Goal: Book appointment/travel/reservation

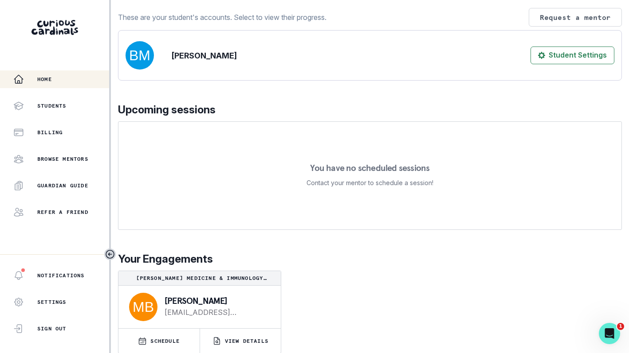
scroll to position [113, 0]
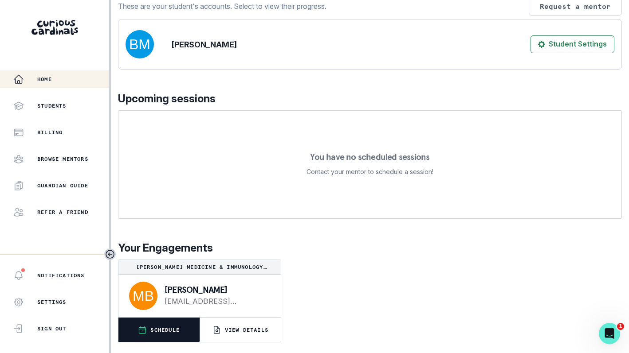
click at [171, 342] on button "SCHEDULE" at bounding box center [158, 330] width 81 height 24
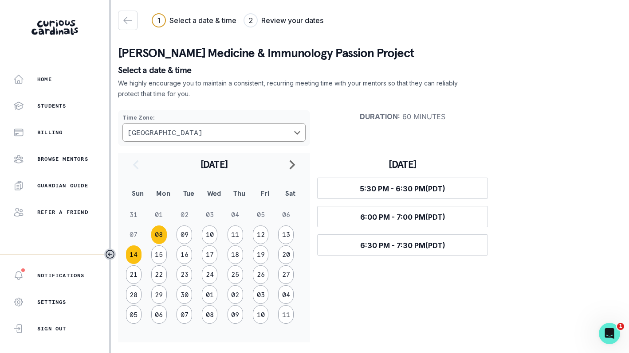
click at [127, 253] on button "14" at bounding box center [134, 255] width 16 height 19
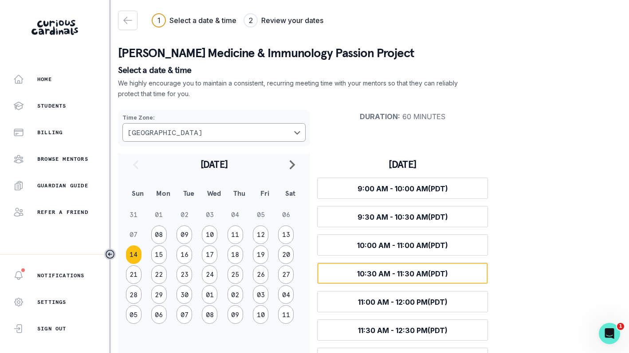
click at [422, 277] on span "10:30 AM - 11:30 AM (PDT)" at bounding box center [402, 274] width 91 height 9
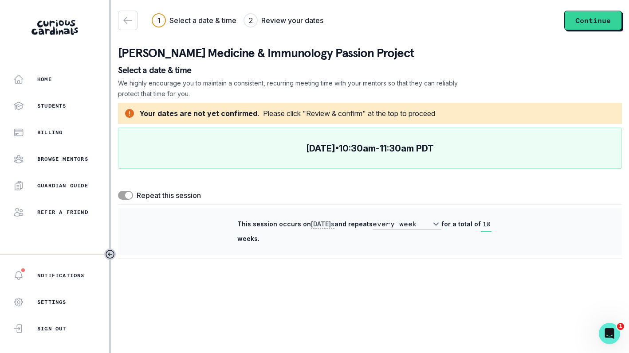
click at [123, 195] on span at bounding box center [125, 195] width 15 height 9
click at [118, 191] on input "checkbox" at bounding box center [118, 191] width 0 height 0
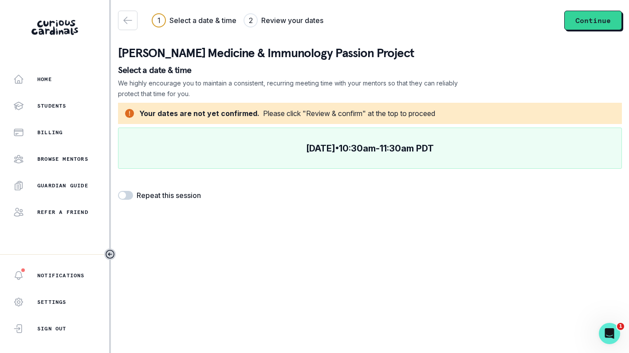
click at [122, 199] on span at bounding box center [122, 195] width 7 height 7
click at [118, 191] on input "checkbox" at bounding box center [118, 191] width 0 height 0
checkbox input "true"
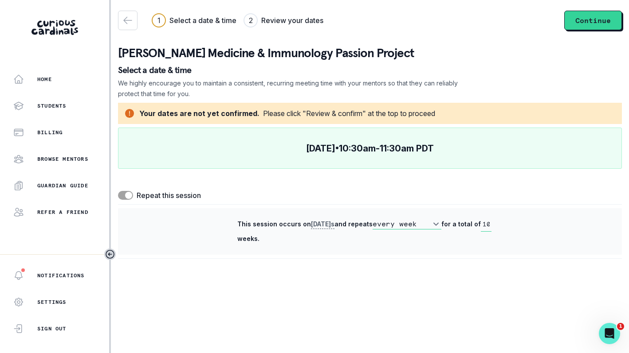
click at [487, 227] on input "10" at bounding box center [486, 224] width 11 height 15
click at [587, 27] on button "Continue" at bounding box center [593, 21] width 58 height 20
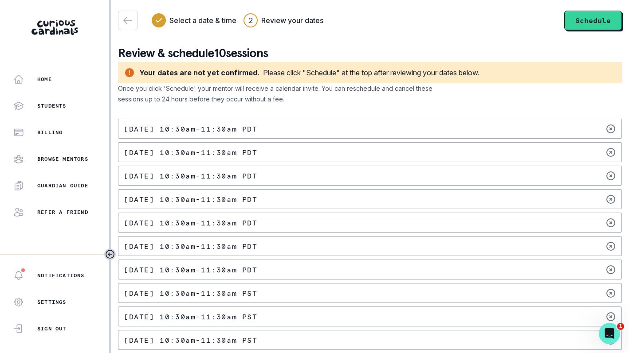
scroll to position [8, 0]
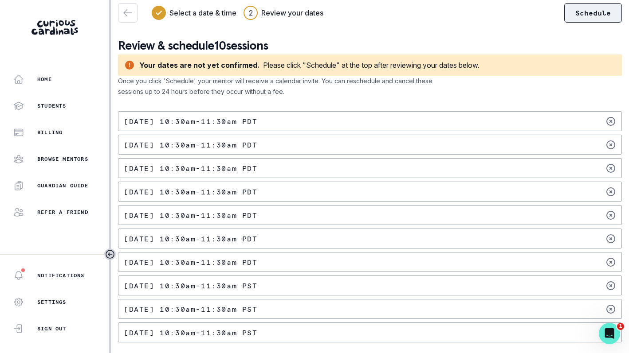
click at [594, 20] on button "Schedule" at bounding box center [593, 13] width 58 height 20
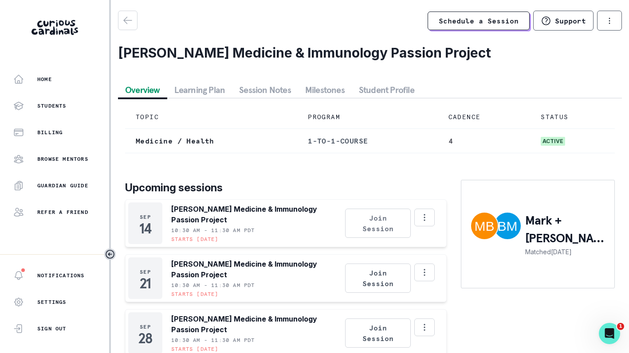
scroll to position [46, 0]
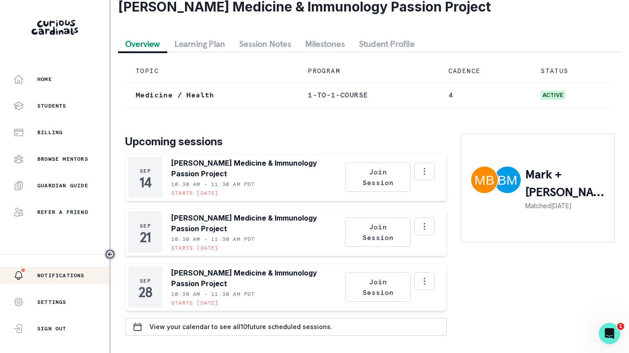
click at [65, 273] on p "Notifications" at bounding box center [60, 275] width 47 height 7
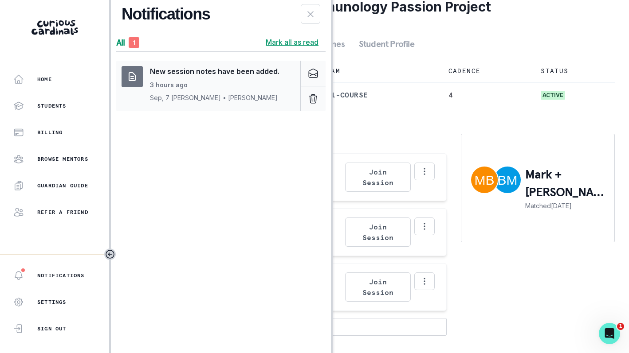
click at [222, 83] on div "New session notes have been added. 3 hours ago Sep, 7 [PERSON_NAME] • [PERSON_N…" at bounding box center [215, 84] width 130 height 36
